Goal: Navigation & Orientation: Find specific page/section

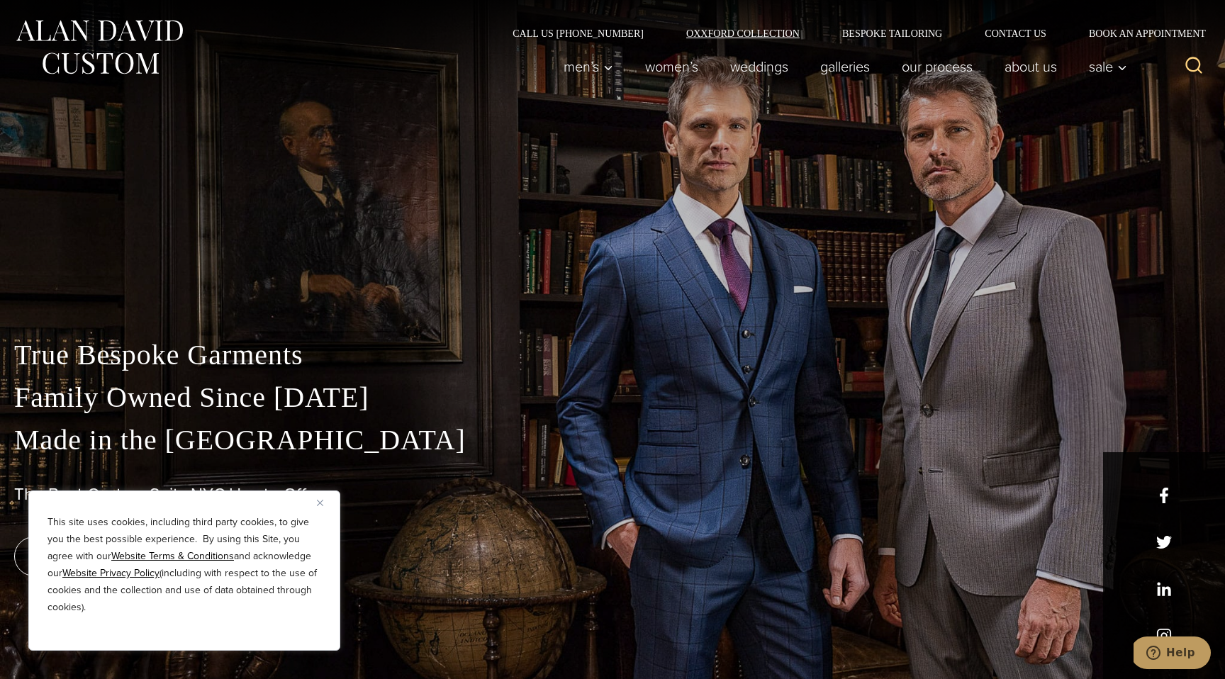
click at [710, 30] on link "Oxxford Collection" at bounding box center [743, 33] width 156 height 10
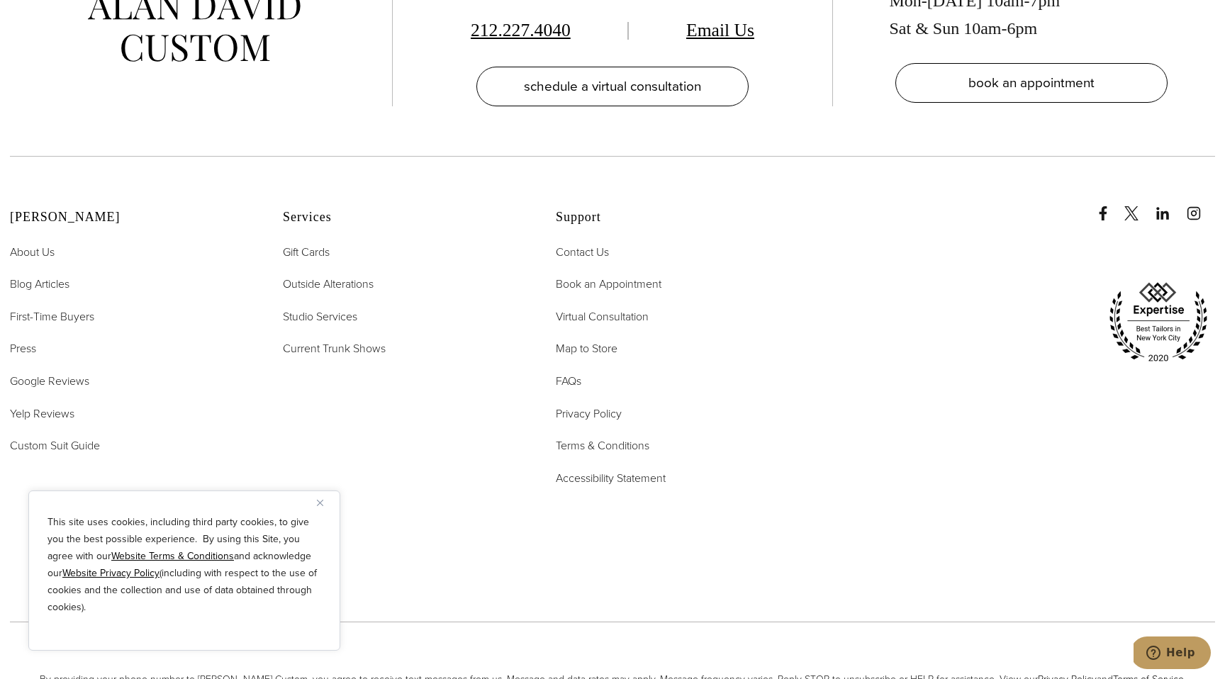
scroll to position [6018, 0]
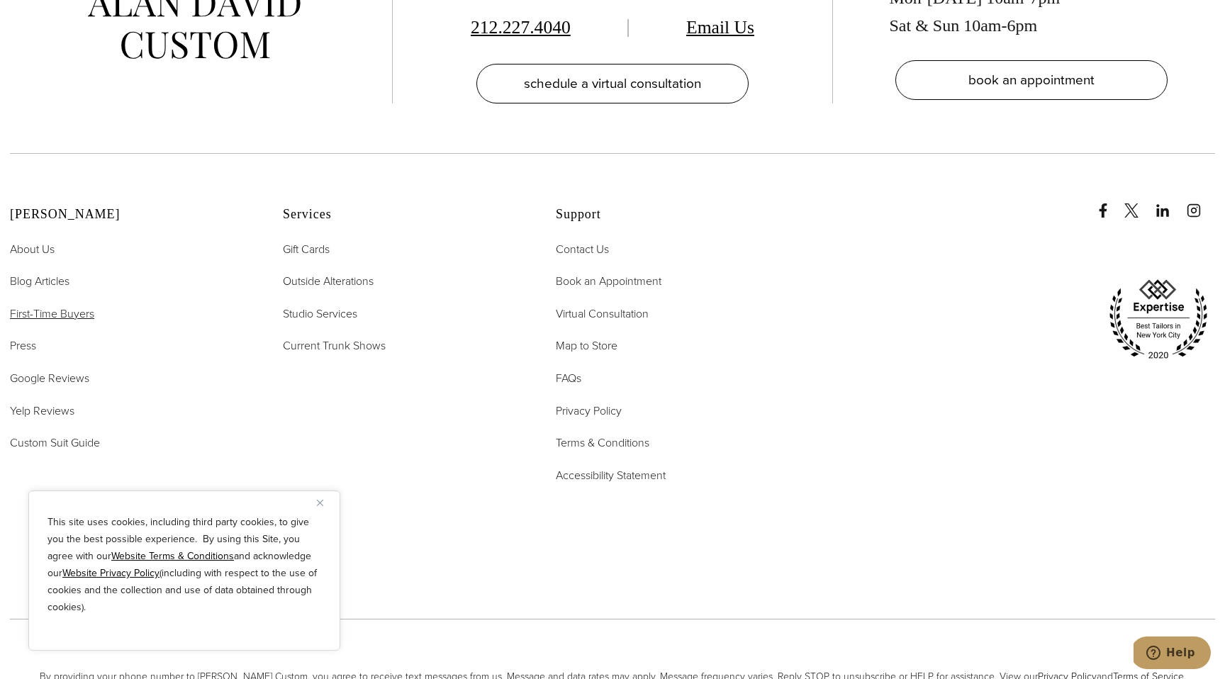
click at [74, 306] on span "First-Time Buyers" at bounding box center [52, 314] width 84 height 16
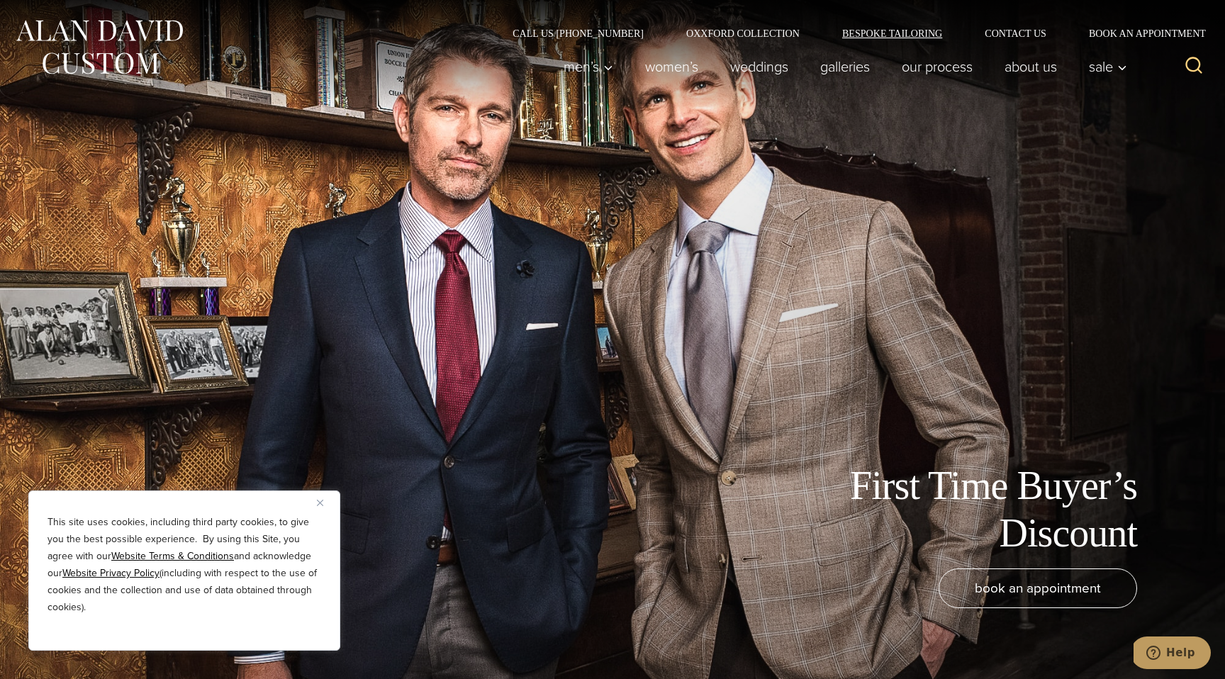
click at [878, 35] on link "Bespoke Tailoring" at bounding box center [892, 33] width 142 height 10
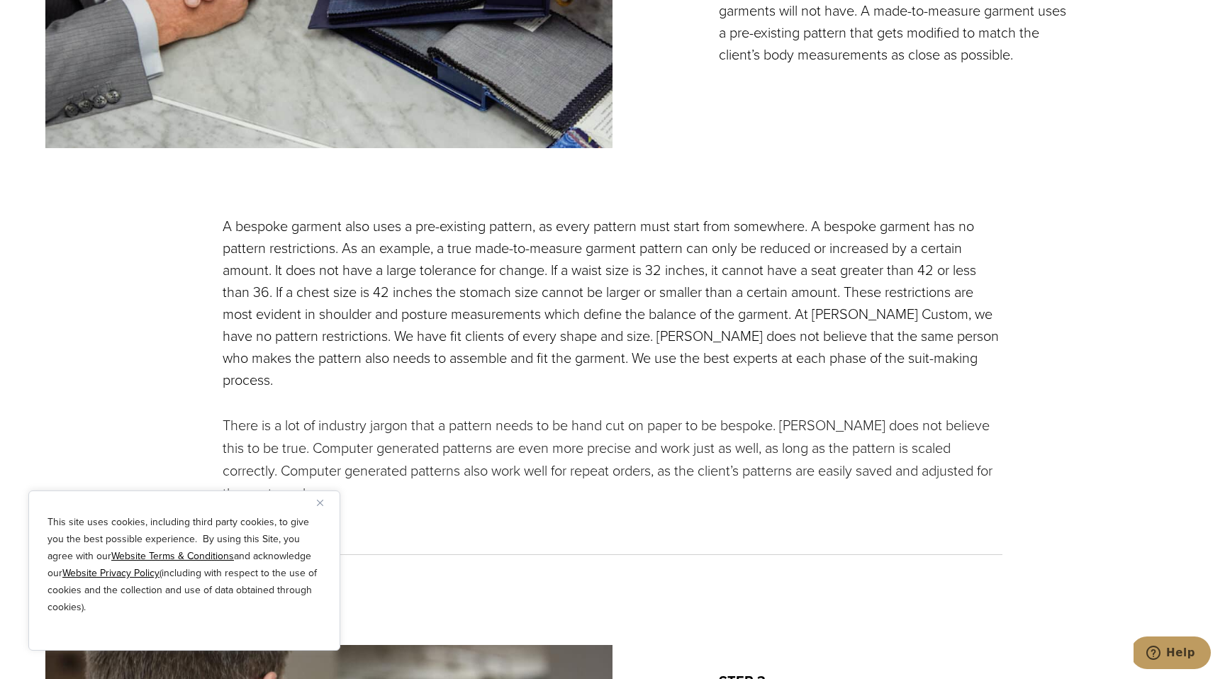
scroll to position [2139, 0]
